Goal: Task Accomplishment & Management: Manage account settings

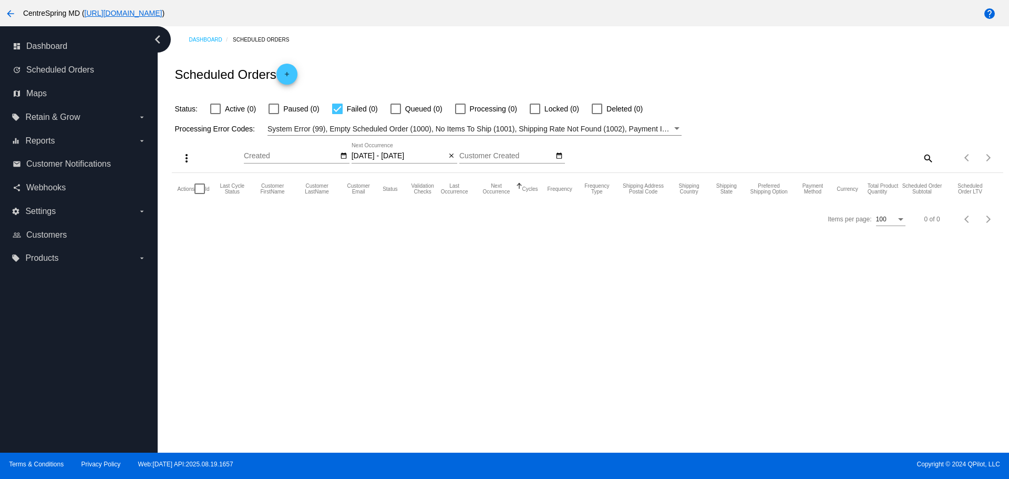
click at [719, 77] on div "Scheduled Orders add" at bounding box center [587, 74] width 831 height 42
drag, startPoint x: 721, startPoint y: 78, endPoint x: 621, endPoint y: 58, distance: 101.2
click at [680, 65] on div "Scheduled Orders add" at bounding box center [587, 74] width 831 height 42
click at [11, 16] on mat-icon "arrow_back" at bounding box center [10, 13] width 13 height 13
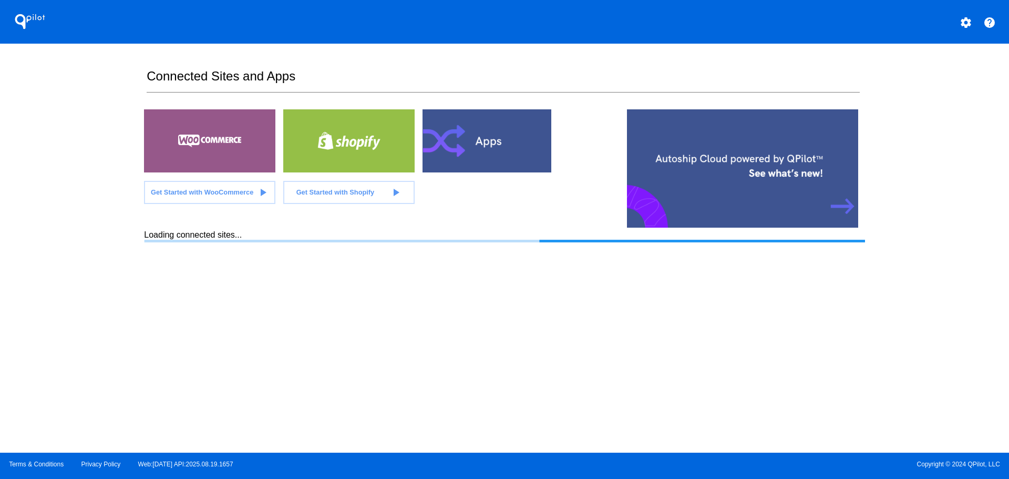
click at [70, 133] on div "QPilot settings help Connected Sites and Apps Get Started with WooCommerce play…" at bounding box center [504, 226] width 1009 height 452
click at [69, 131] on div "QPilot settings help Connected Sites and Apps Get Started with WooCommerce play…" at bounding box center [504, 226] width 1009 height 452
click at [67, 129] on div "QPilot settings help Connected Sites and Apps Get Started with WooCommerce play…" at bounding box center [504, 226] width 1009 height 452
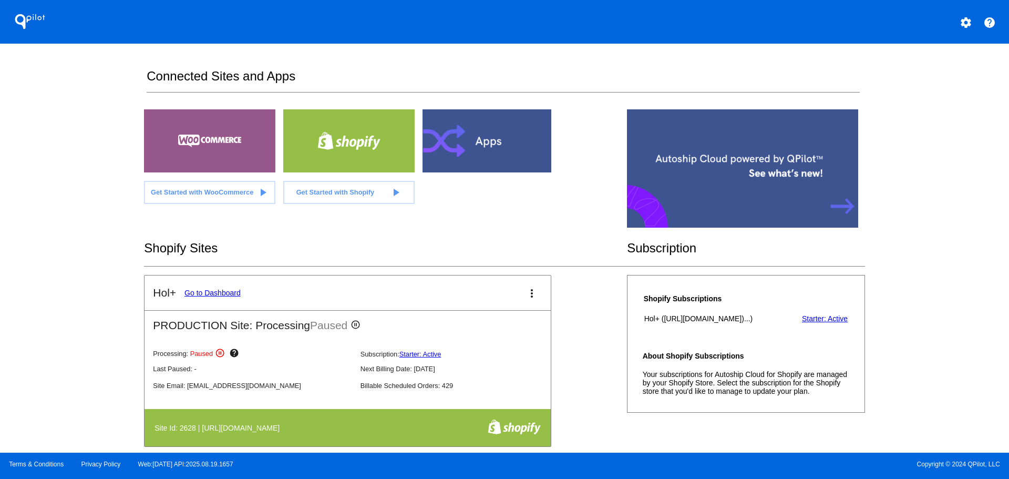
click at [202, 293] on link "Go to Dashboard" at bounding box center [212, 292] width 56 height 8
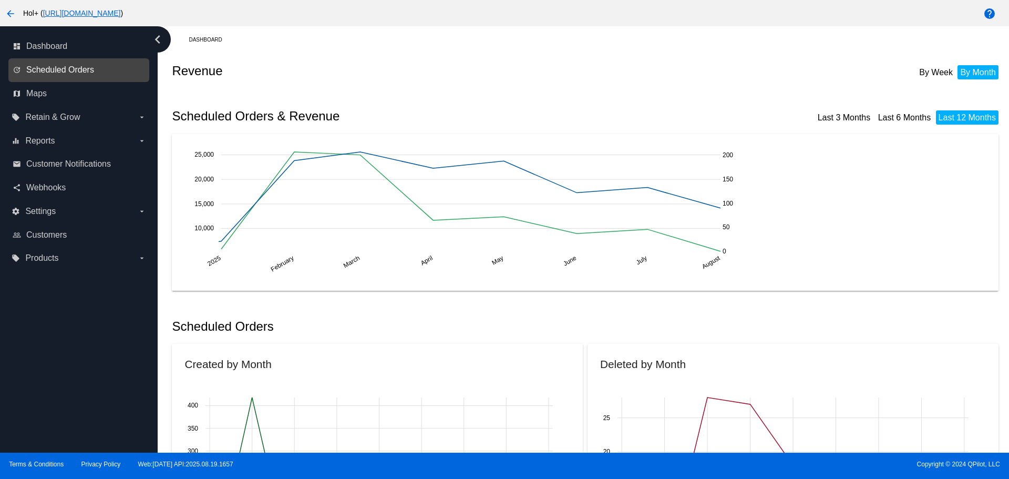
click at [89, 70] on span "Scheduled Orders" at bounding box center [60, 69] width 68 height 9
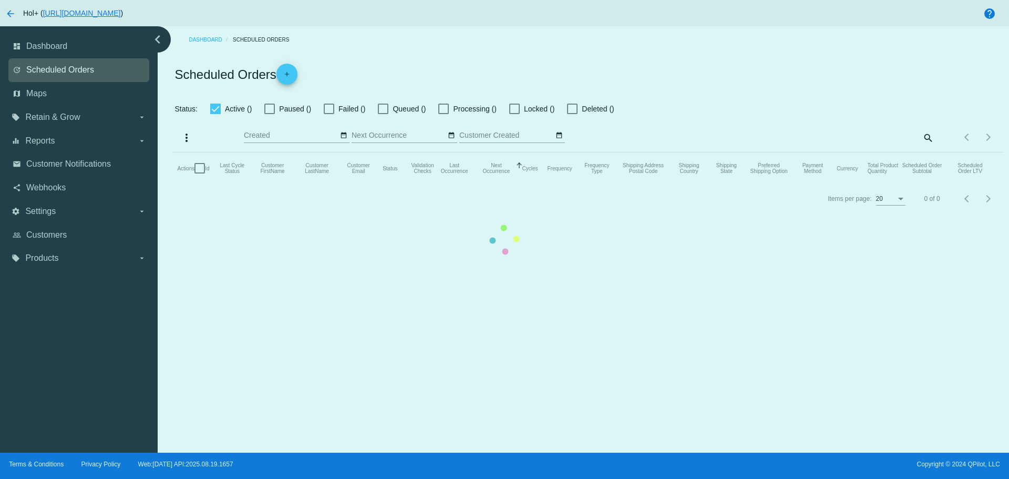
checkbox input "false"
checkbox input "true"
type input "[DATE] - [DATE]"
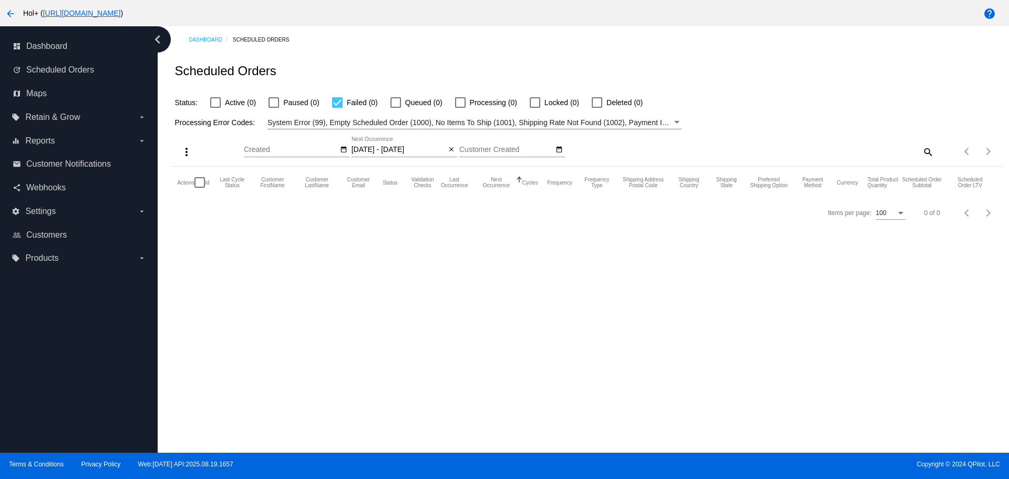
click at [343, 100] on label "Failed (0)" at bounding box center [355, 102] width 46 height 13
click at [337, 108] on input "Failed (0)" at bounding box center [337, 108] width 1 height 1
checkbox input "false"
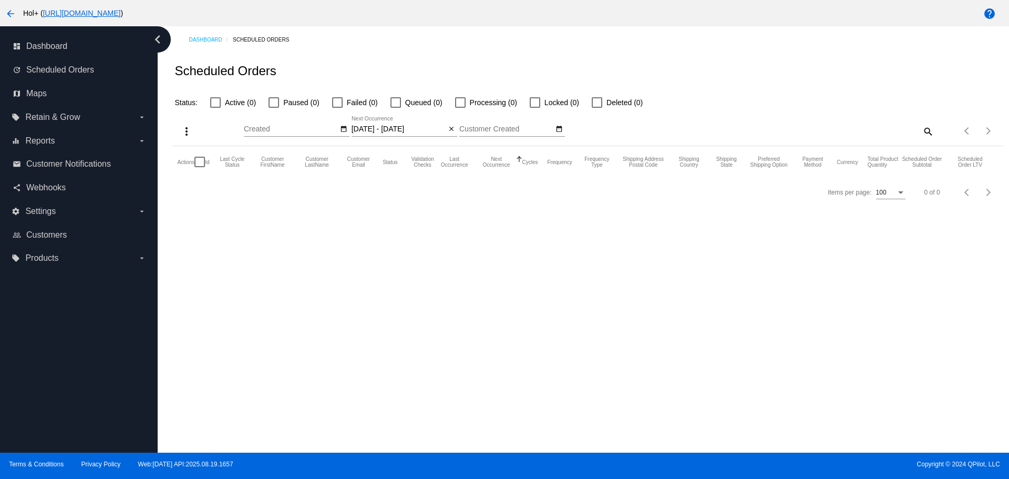
click at [390, 132] on input "[DATE] - [DATE]" at bounding box center [398, 129] width 95 height 8
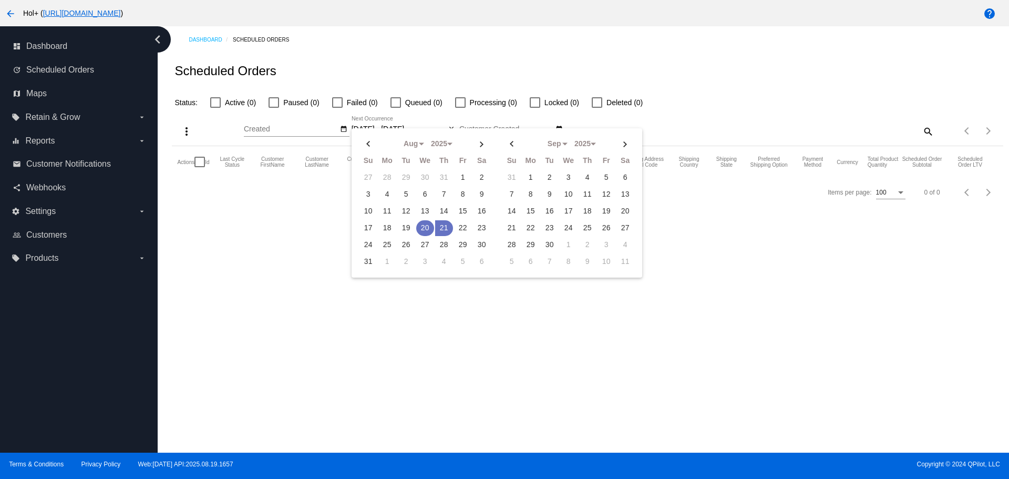
click at [427, 226] on td "20" at bounding box center [425, 228] width 18 height 16
click at [443, 227] on td "21" at bounding box center [444, 228] width 18 height 16
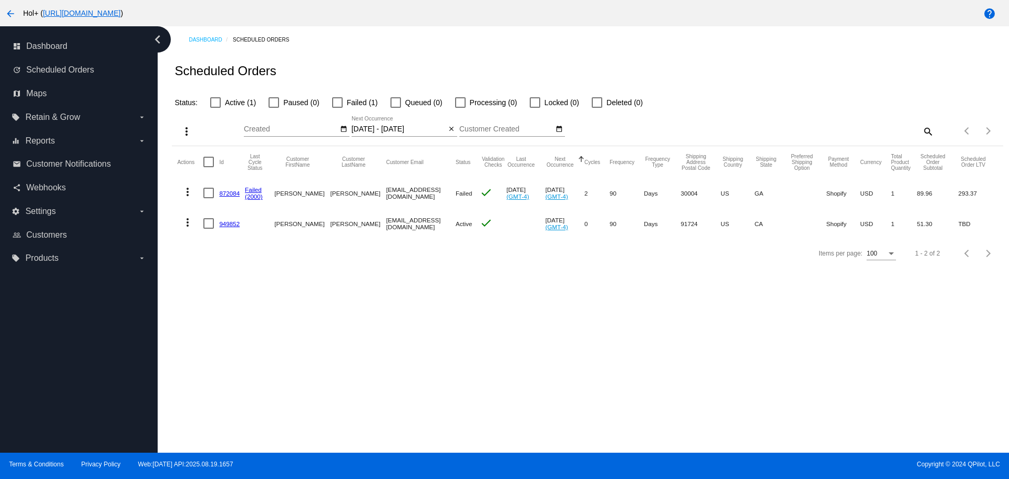
click at [290, 276] on div "Dashboard Scheduled Orders Scheduled Orders Status: Active (1) Paused (0) Faile…" at bounding box center [583, 239] width 851 height 426
drag, startPoint x: 290, startPoint y: 275, endPoint x: 254, endPoint y: 265, distance: 37.6
click at [255, 266] on div "Items per page: 100 1 - 2 of 2" at bounding box center [587, 252] width 831 height 29
click at [192, 226] on mat-icon "more_vert" at bounding box center [187, 222] width 13 height 13
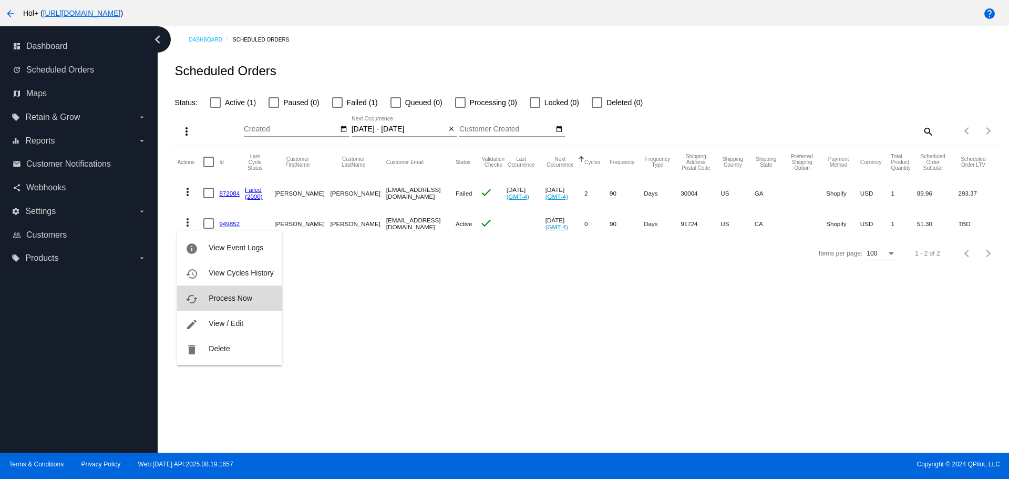
click at [233, 294] on span "Process Now" at bounding box center [230, 298] width 43 height 8
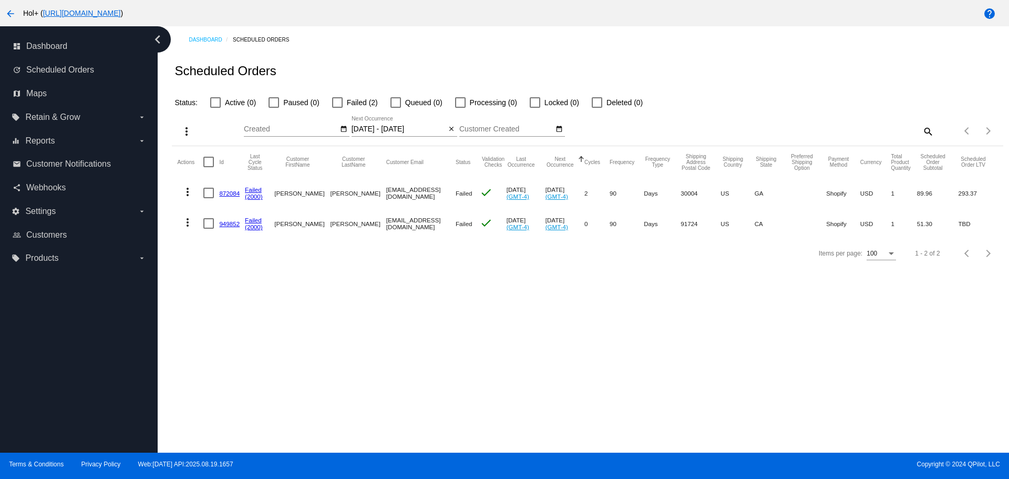
click at [229, 224] on link "949852" at bounding box center [229, 223] width 20 height 7
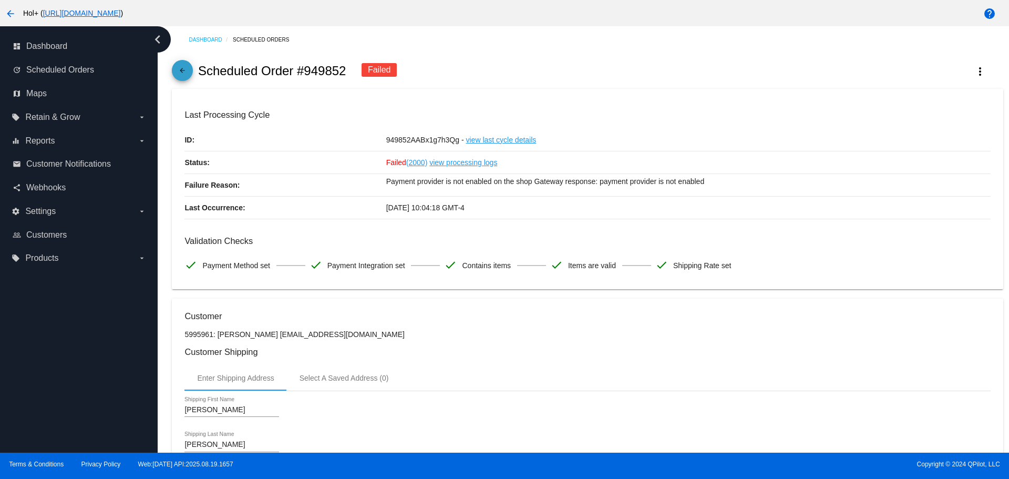
click at [176, 74] on mat-icon "arrow_back" at bounding box center [182, 73] width 13 height 13
select select "7"
select select "2025"
select select "8"
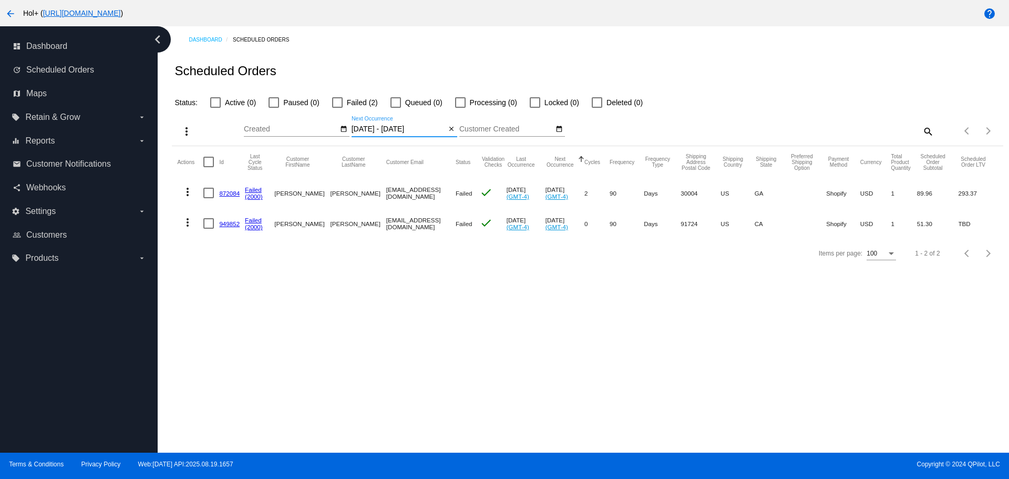
click at [409, 130] on input "[DATE] - [DATE]" at bounding box center [398, 129] width 95 height 8
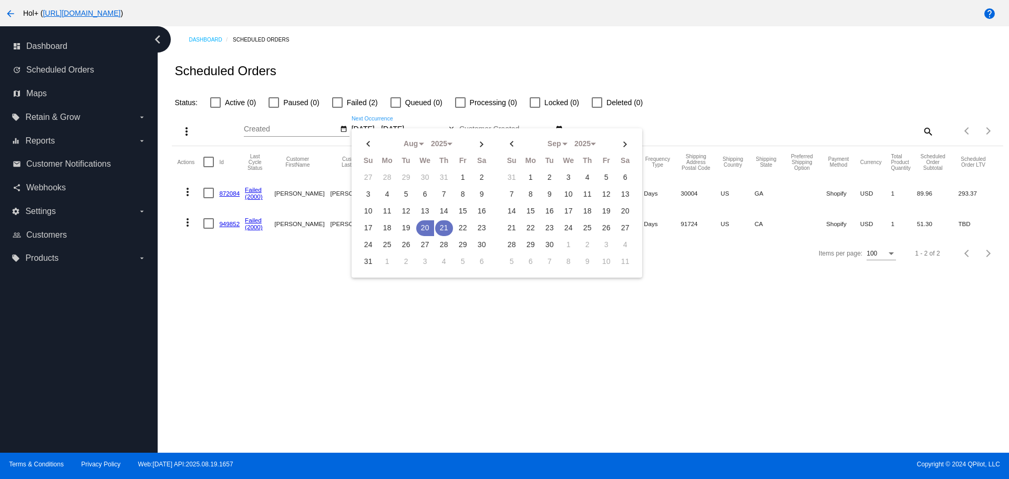
click at [444, 226] on td "21" at bounding box center [444, 228] width 18 height 16
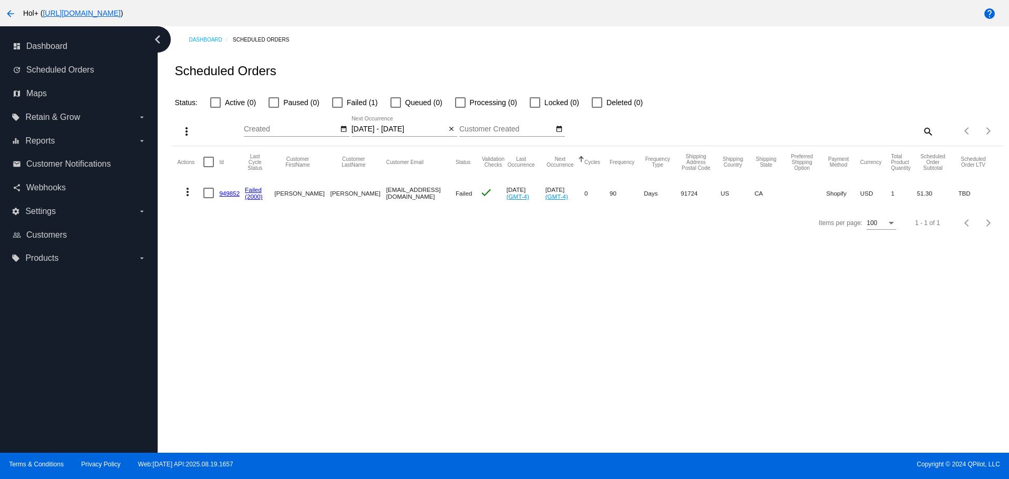
drag, startPoint x: 440, startPoint y: 241, endPoint x: 428, endPoint y: 234, distance: 13.7
click at [439, 237] on div "Items per page: 100 1 - 1 of 1" at bounding box center [587, 222] width 831 height 29
click at [390, 127] on input "[DATE] - [DATE]" at bounding box center [398, 129] width 95 height 8
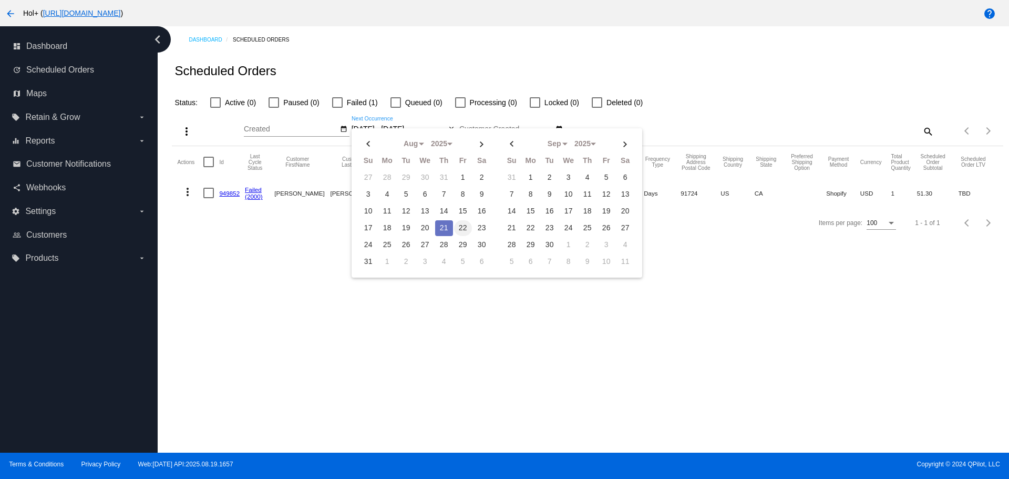
click at [461, 225] on td "22" at bounding box center [463, 228] width 18 height 16
click at [462, 225] on td "22" at bounding box center [463, 228] width 18 height 16
type input "[DATE] - [DATE]"
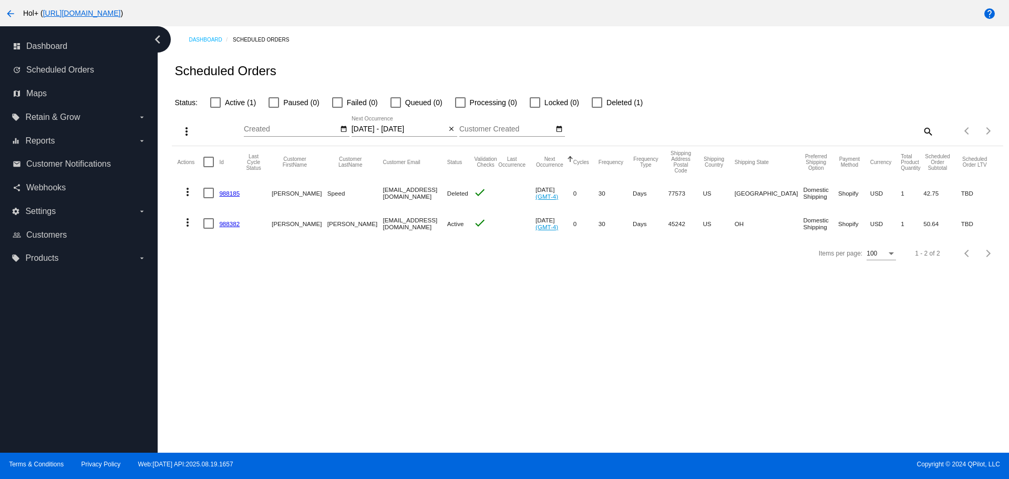
click at [220, 104] on div at bounding box center [215, 102] width 11 height 11
click at [215, 108] on input "Active (1)" at bounding box center [215, 108] width 1 height 1
checkbox input "true"
